Goal: Obtain resource: Download file/media

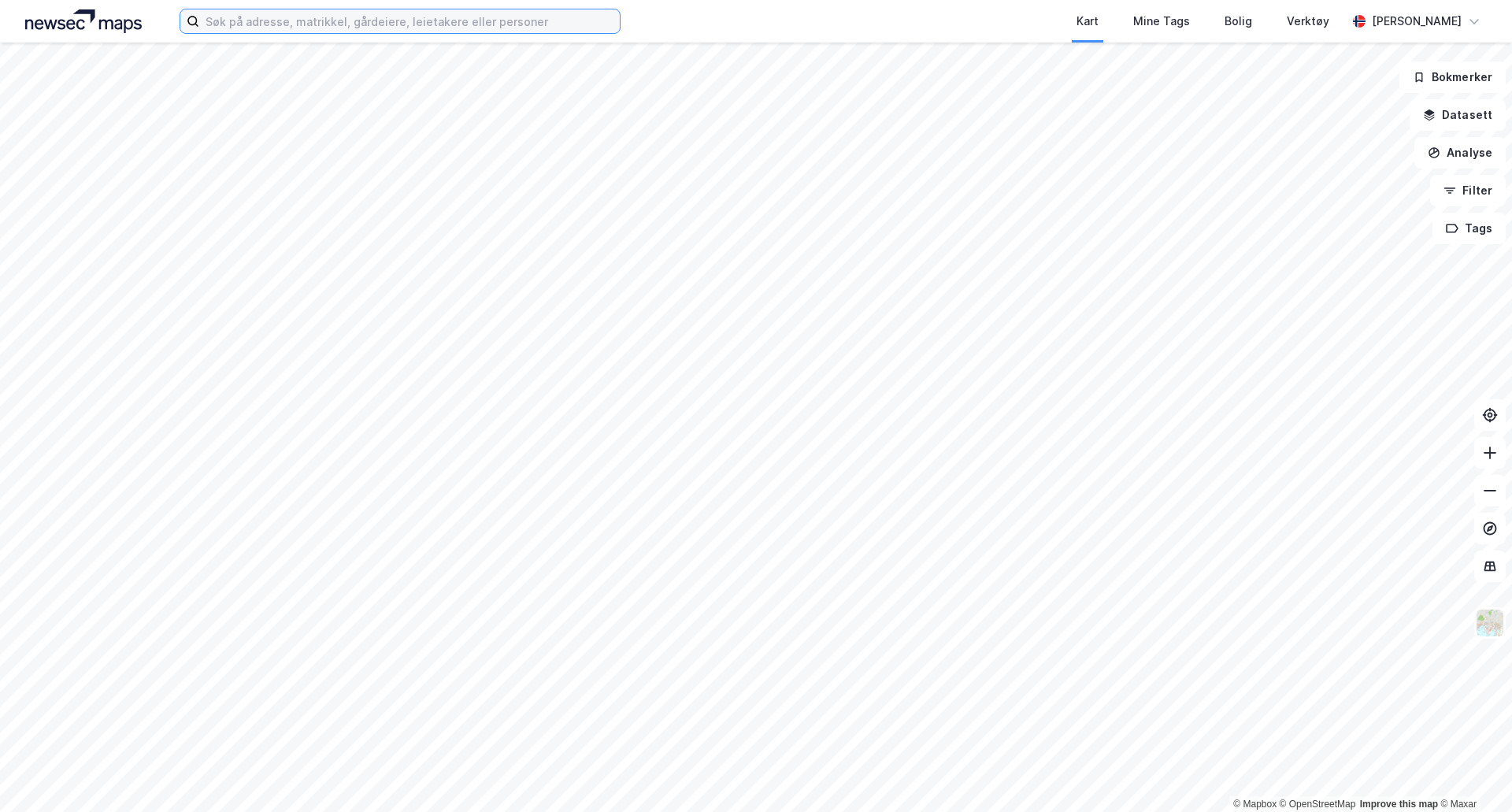
click at [448, 13] on input at bounding box center [409, 21] width 420 height 23
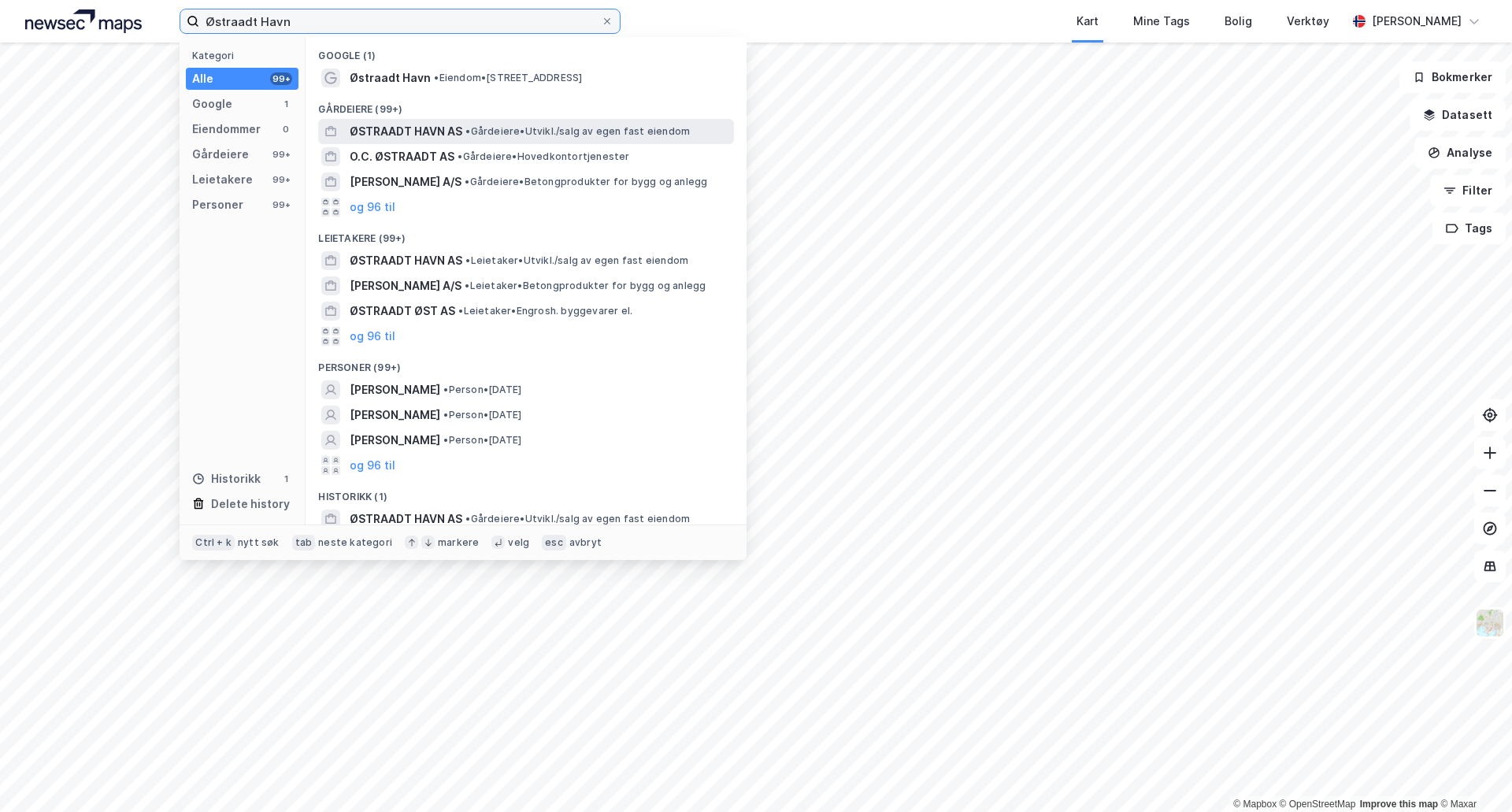
type input "Østraadt Havn"
click at [482, 125] on span "• Gårdeiere • [GEOGRAPHIC_DATA]/salg av egen fast eiendom" at bounding box center [577, 131] width 224 height 13
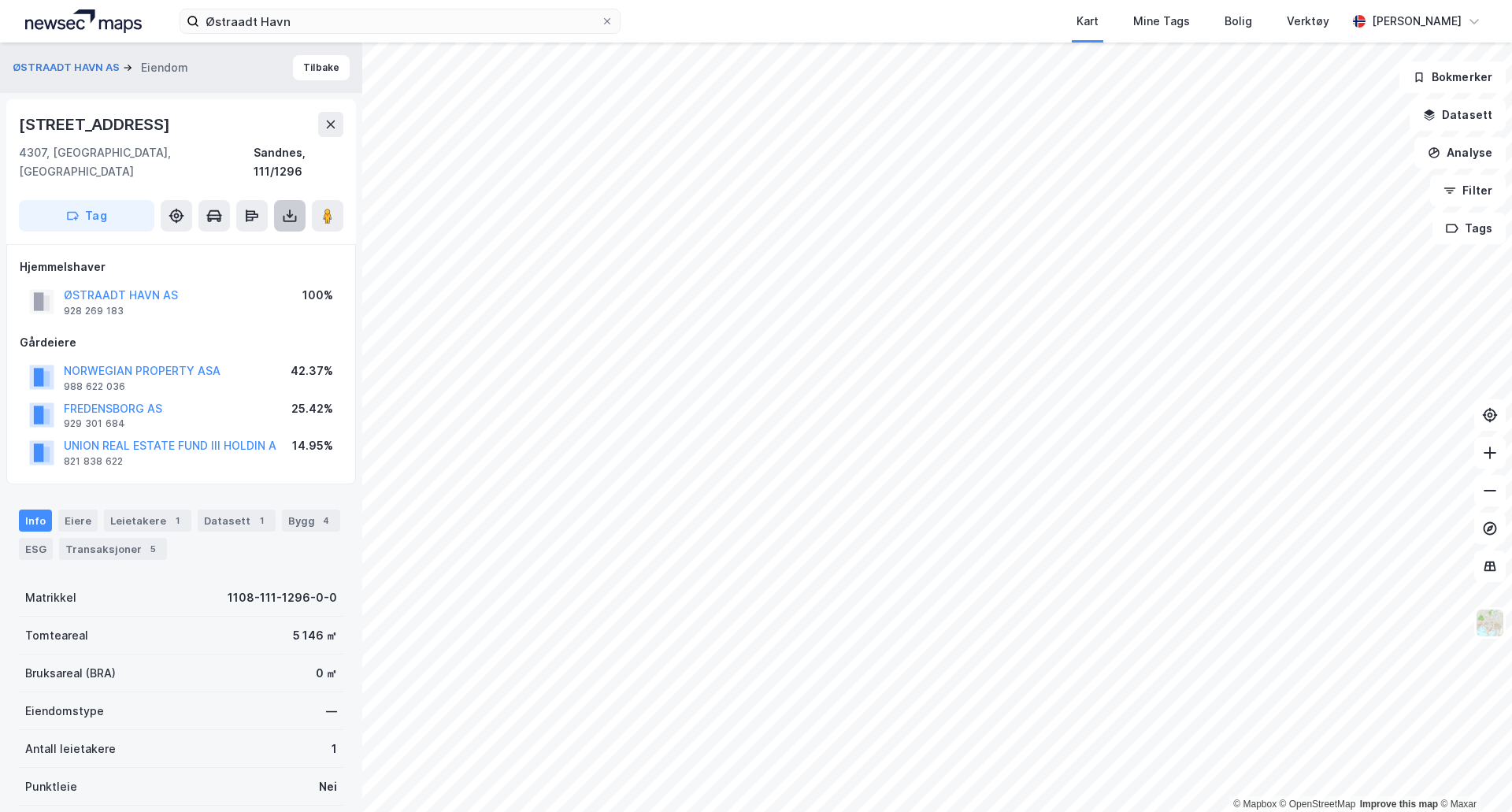
click at [282, 208] on icon at bounding box center [290, 216] width 16 height 16
click at [220, 239] on div "Last ned grunnbok" at bounding box center [222, 247] width 167 height 25
